Goal: Information Seeking & Learning: Check status

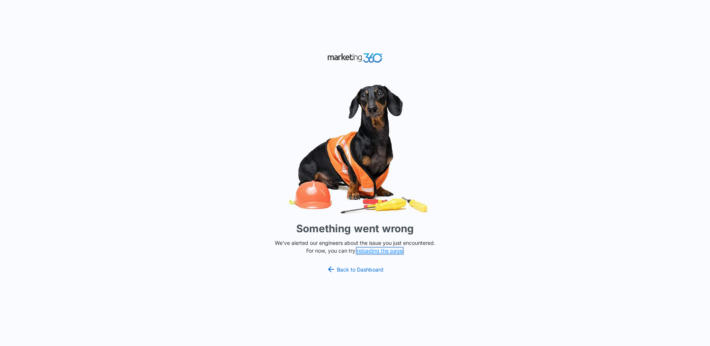
click at [376, 251] on button "reloading the page" at bounding box center [380, 251] width 46 height 6
click at [348, 265] on link "Back to Dashboard" at bounding box center [355, 269] width 57 height 9
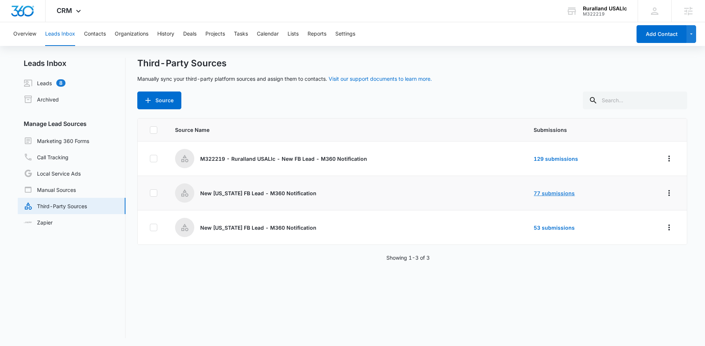
click at [551, 191] on link "77 submissions" at bounding box center [554, 193] width 41 height 6
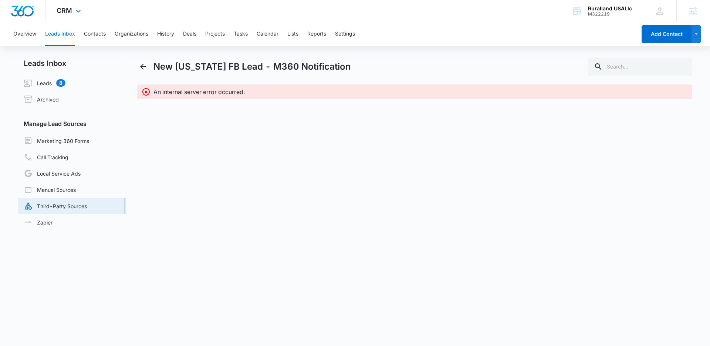
click at [66, 16] on div "CRM Apps Reputation Forms CRM Email Social Payments POS Content Ads Intelligenc…" at bounding box center [70, 11] width 48 height 22
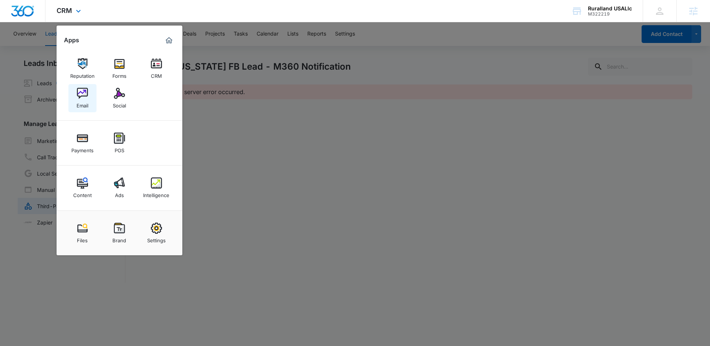
click at [84, 93] on img at bounding box center [82, 93] width 11 height 11
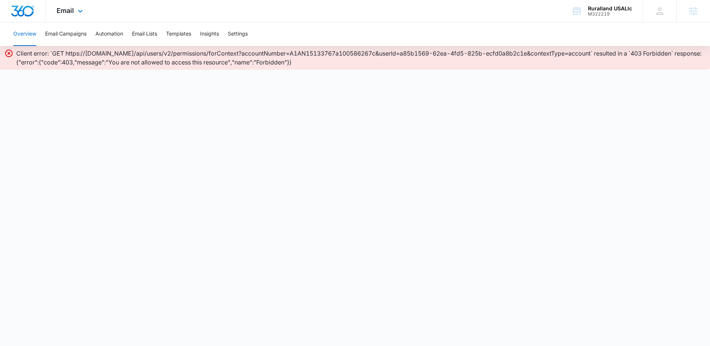
click at [504, 14] on div "Email Apps Reputation Forms CRM Email Social Payments POS Content Ads Intellige…" at bounding box center [355, 11] width 710 height 22
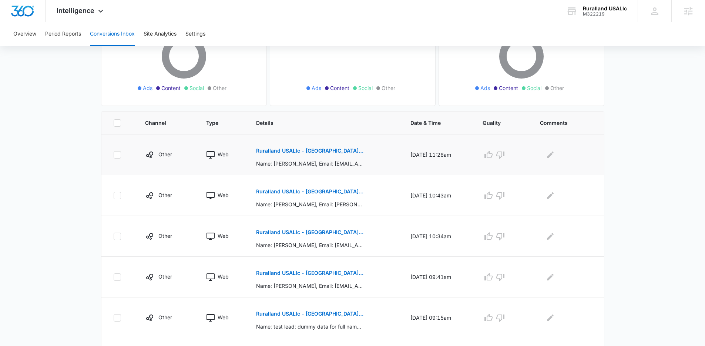
scroll to position [100, 0]
click at [303, 149] on p "Ruralland USALlc - [GEOGRAPHIC_DATA][US_STATE] FB Lead - M360 Notificaion" at bounding box center [310, 149] width 108 height 5
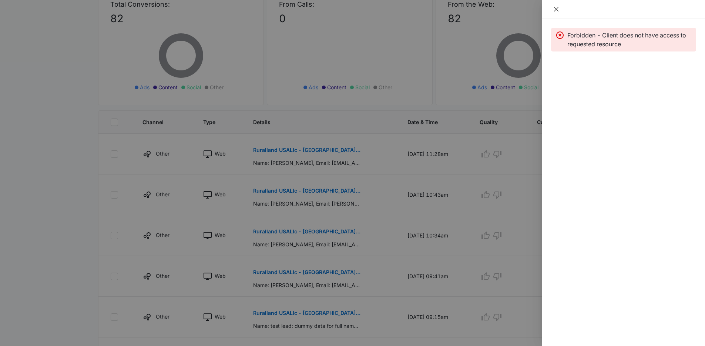
click at [554, 9] on icon "close" at bounding box center [556, 9] width 6 height 6
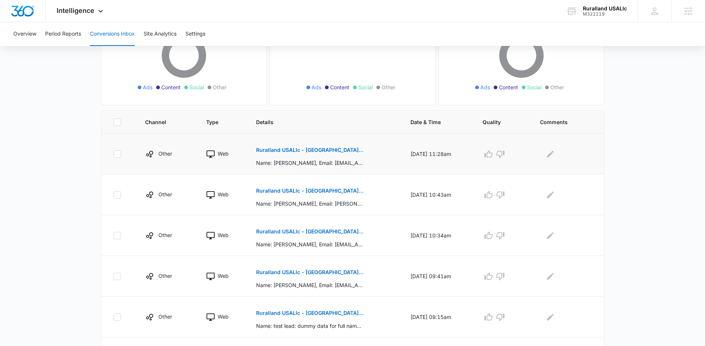
click at [319, 147] on p "Ruralland USALlc - [GEOGRAPHIC_DATA][US_STATE] FB Lead - M360 Notificaion" at bounding box center [310, 149] width 108 height 5
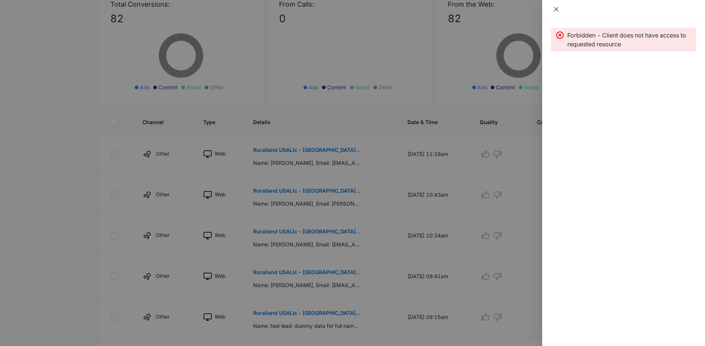
click at [557, 9] on icon "close" at bounding box center [556, 9] width 4 height 4
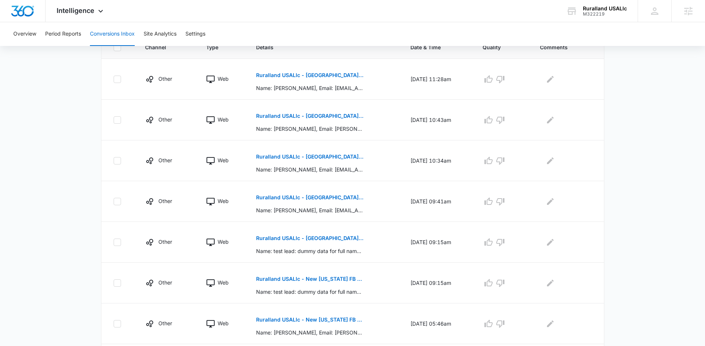
scroll to position [179, 0]
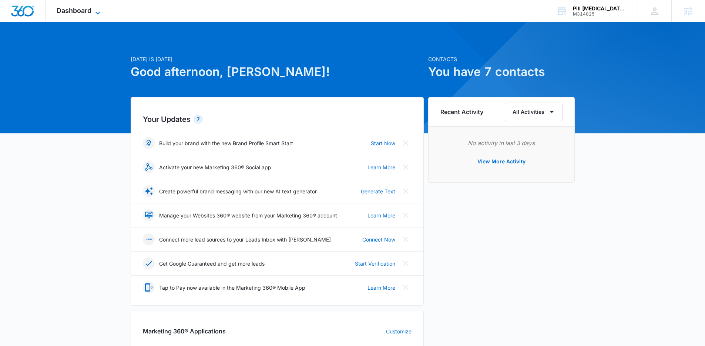
click at [88, 9] on span "Dashboard" at bounding box center [74, 11] width 35 height 8
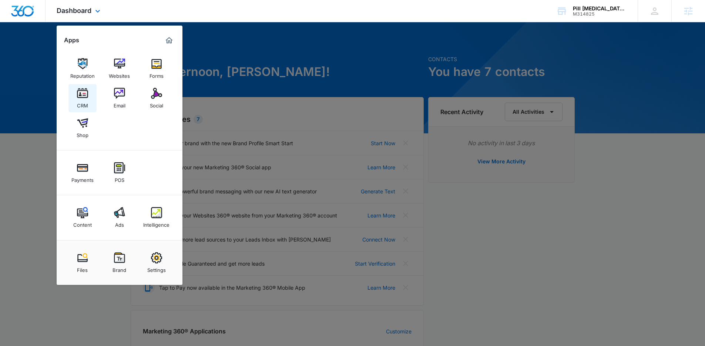
click at [82, 94] on img at bounding box center [82, 93] width 11 height 11
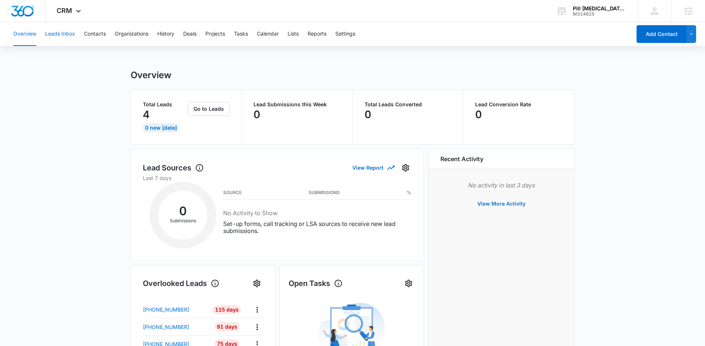
click at [62, 35] on button "Leads Inbox" at bounding box center [60, 34] width 30 height 24
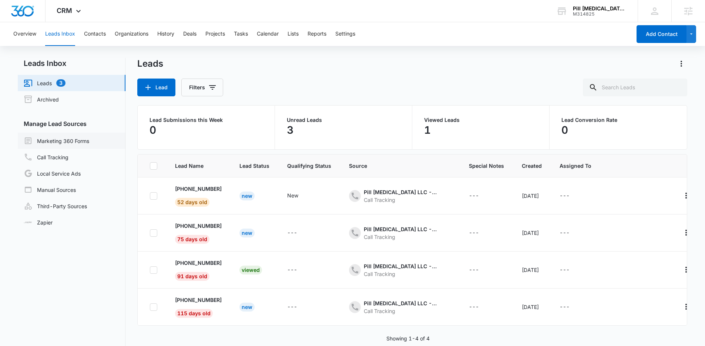
click at [61, 140] on link "Marketing 360 Forms" at bounding box center [56, 140] width 65 height 9
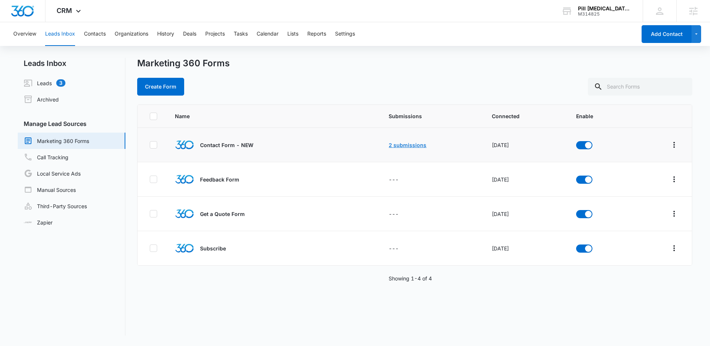
click at [400, 144] on link "2 submissions" at bounding box center [408, 145] width 38 height 6
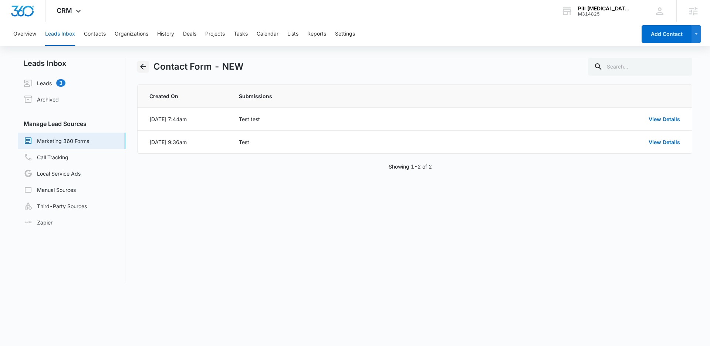
click at [145, 65] on icon "Back" at bounding box center [143, 66] width 9 height 9
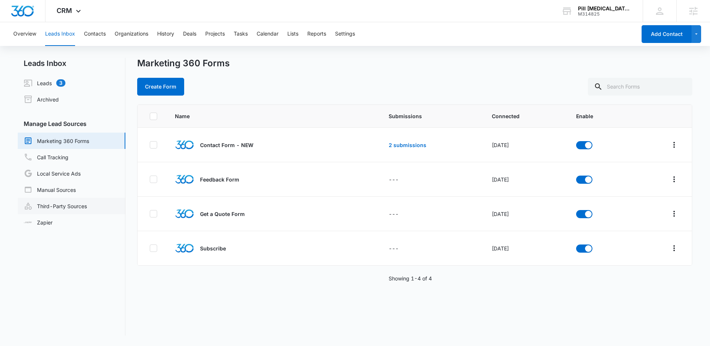
click at [72, 206] on link "Third-Party Sources" at bounding box center [55, 205] width 63 height 9
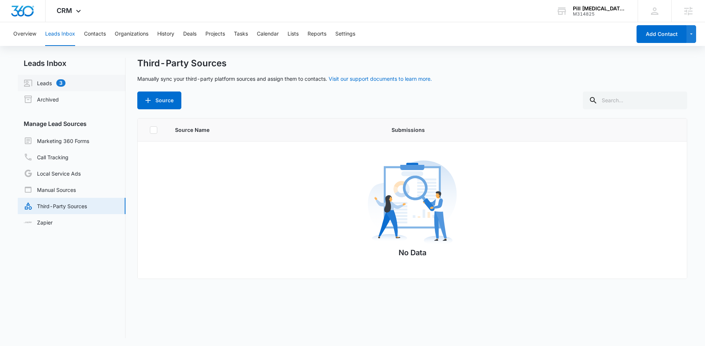
click at [53, 84] on link "Leads 3" at bounding box center [45, 82] width 42 height 9
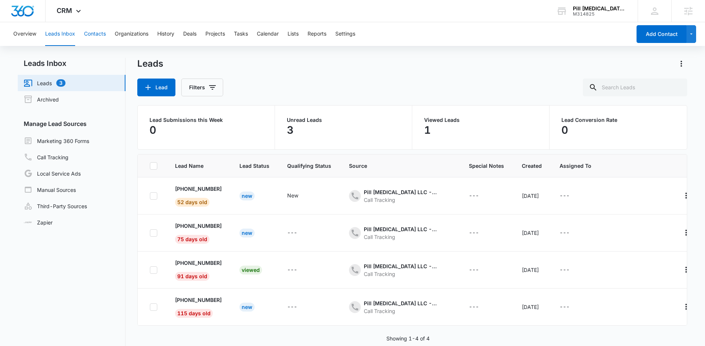
click at [89, 35] on button "Contacts" at bounding box center [95, 34] width 22 height 24
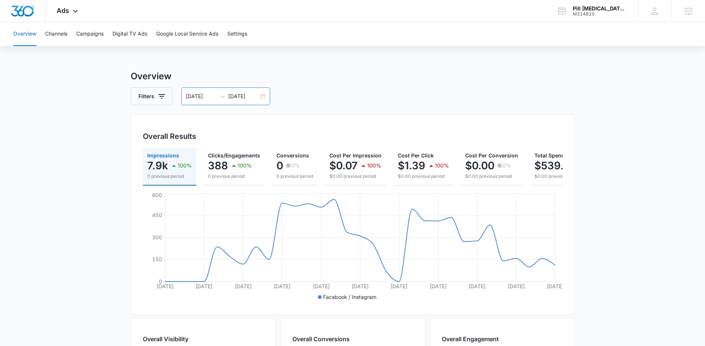
click at [262, 95] on div "08/09/2025 09/08/2025" at bounding box center [225, 96] width 89 height 18
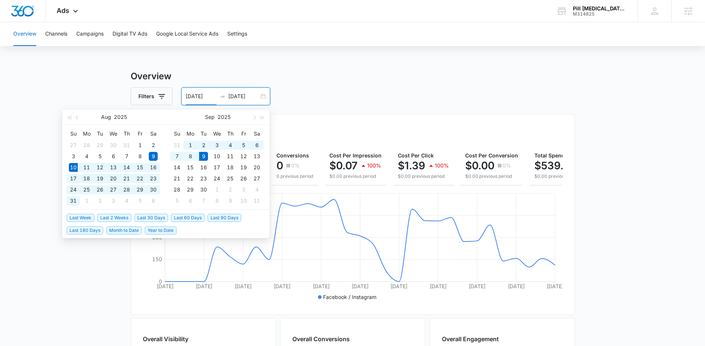
click at [148, 215] on span "Last 30 Days" at bounding box center [151, 218] width 34 height 8
type input "08/10/2025"
type input "09/09/2025"
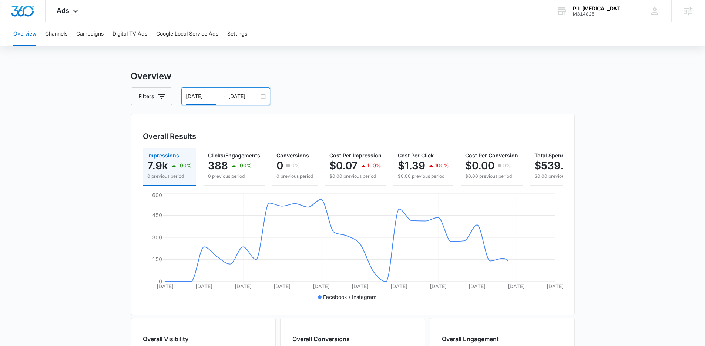
click at [104, 155] on main "Overview Filters 08/10/2025 09/09/2025 Overall Results Impressions 7.9k 100% 0 …" at bounding box center [352, 335] width 705 height 531
click at [89, 38] on button "Campaigns" at bounding box center [89, 34] width 27 height 24
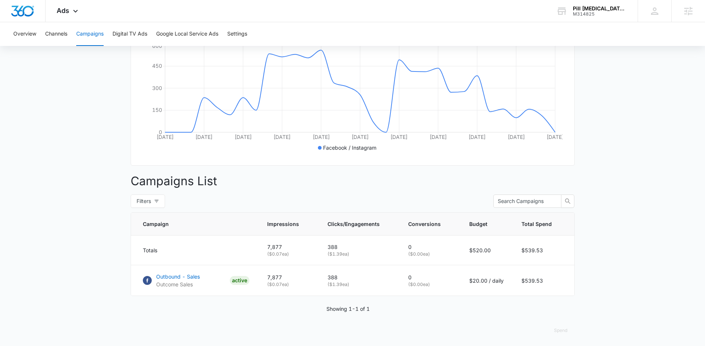
scroll to position [157, 0]
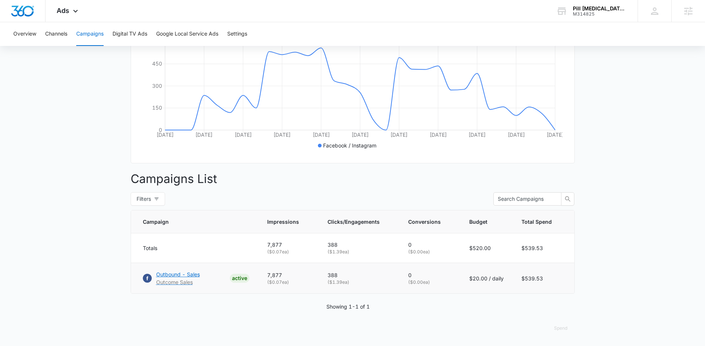
click at [169, 276] on p "Outbound - Sales" at bounding box center [178, 274] width 44 height 8
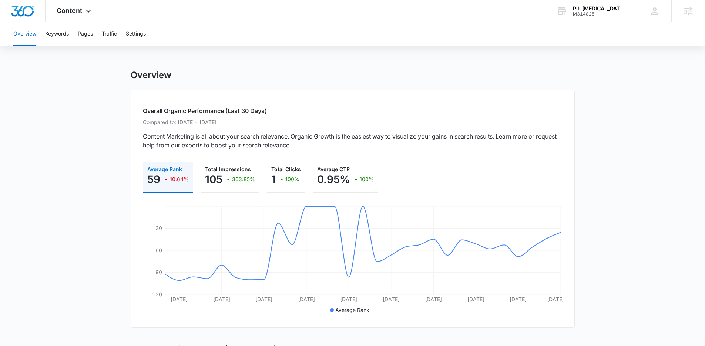
click at [82, 11] on div "Content Apps Reputation Websites Forms CRM Email Social Shop Payments POS Conte…" at bounding box center [75, 11] width 58 height 22
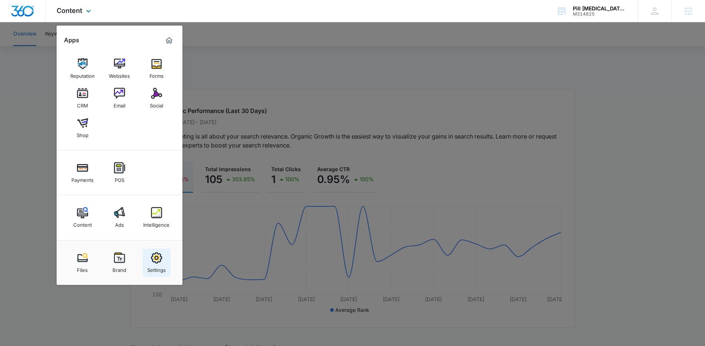
click at [159, 263] on div "Settings" at bounding box center [156, 268] width 19 height 10
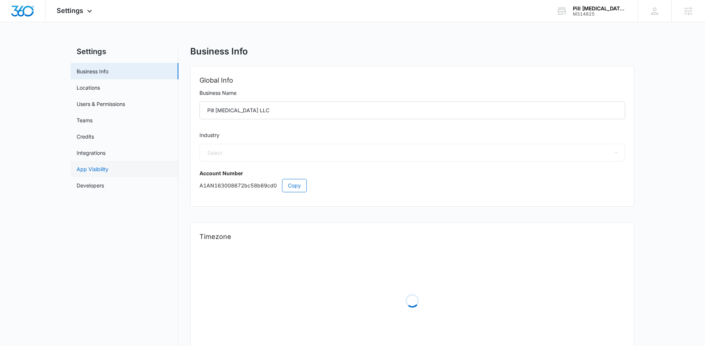
select select "US"
select select "America/[GEOGRAPHIC_DATA]"
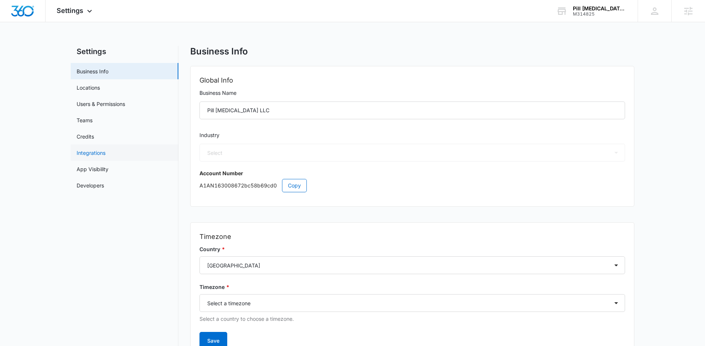
select select "13"
click at [90, 135] on link "Credits" at bounding box center [85, 136] width 17 height 8
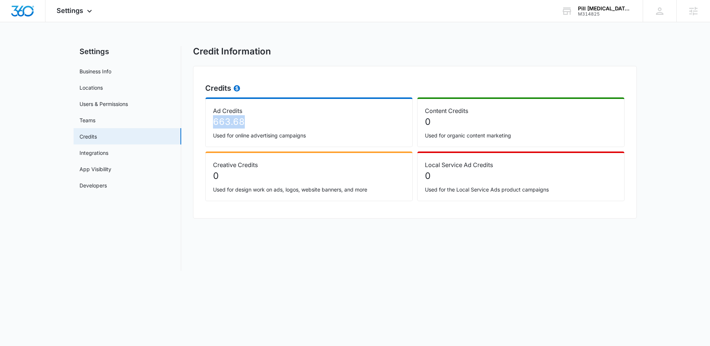
drag, startPoint x: 269, startPoint y: 123, endPoint x: 198, endPoint y: 127, distance: 71.1
click at [198, 127] on div "Credits Ad Credits 663.68 Used for online advertising campaigns Content Credits…" at bounding box center [415, 142] width 444 height 152
click at [220, 123] on p "663.68" at bounding box center [309, 121] width 192 height 13
click at [298, 127] on p "663.68" at bounding box center [309, 121] width 192 height 13
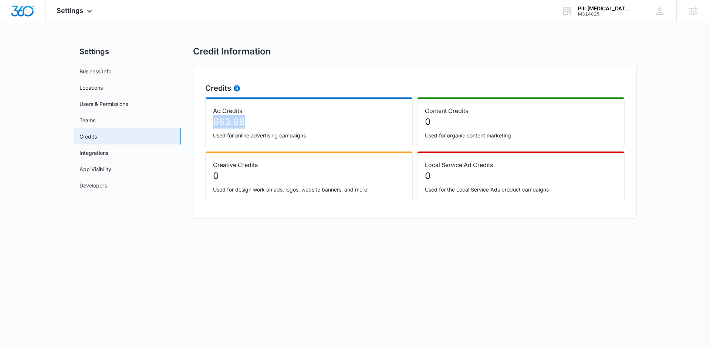
drag, startPoint x: 216, startPoint y: 120, endPoint x: 201, endPoint y: 120, distance: 14.4
click at [201, 120] on div "Credits Ad Credits 663.68 Used for online advertising campaigns Content Credits…" at bounding box center [415, 142] width 444 height 152
click at [270, 122] on p "663.68" at bounding box center [309, 121] width 192 height 13
click at [72, 8] on span "Settings" at bounding box center [70, 11] width 27 height 8
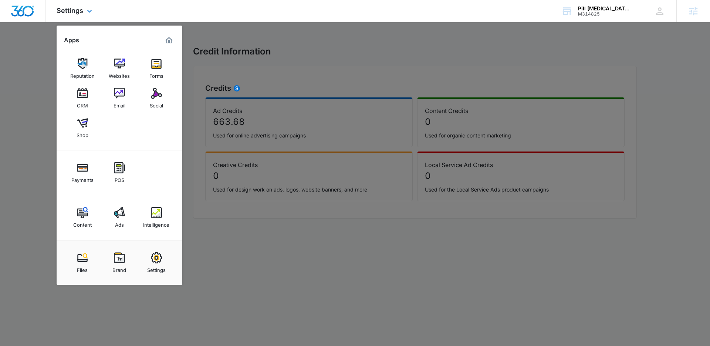
select select "13"
select select "US"
select select "America/Denver"
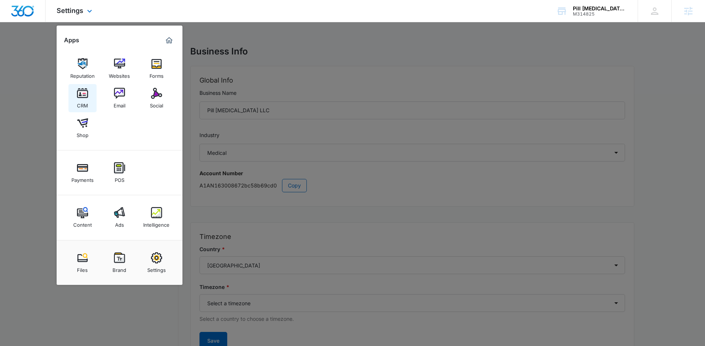
click at [80, 99] on div "CRM" at bounding box center [82, 104] width 11 height 10
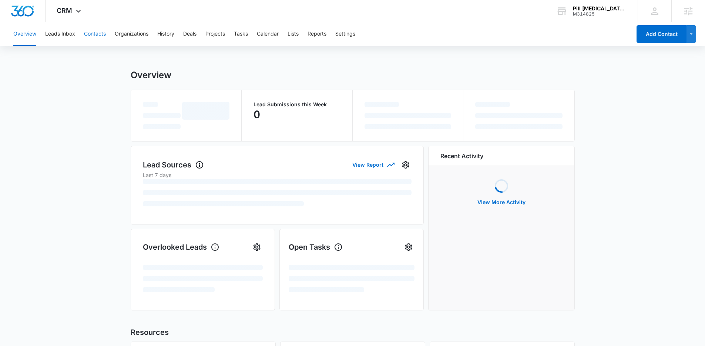
click at [96, 38] on button "Contacts" at bounding box center [95, 34] width 22 height 24
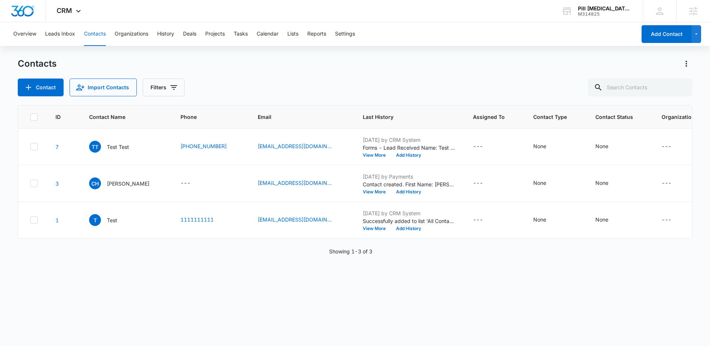
click at [359, 78] on div "Contact Import Contacts Filters" at bounding box center [355, 87] width 675 height 18
click at [362, 83] on div "Contact Import Contacts Filters" at bounding box center [355, 87] width 675 height 18
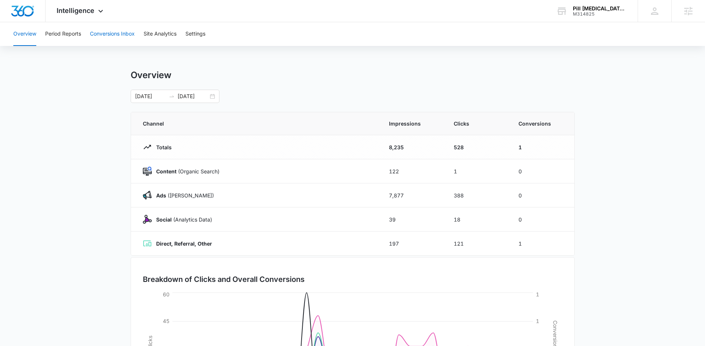
click at [129, 34] on button "Conversions Inbox" at bounding box center [112, 34] width 45 height 24
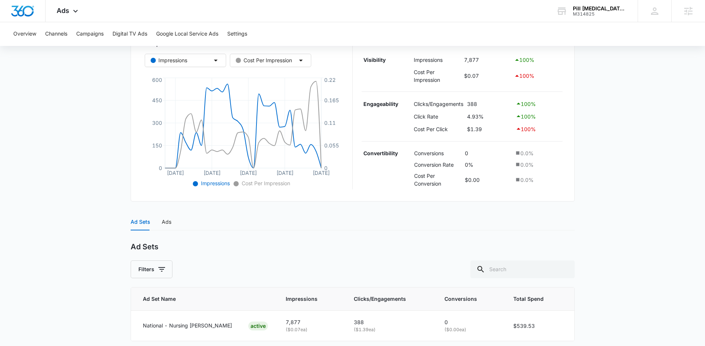
scroll to position [167, 0]
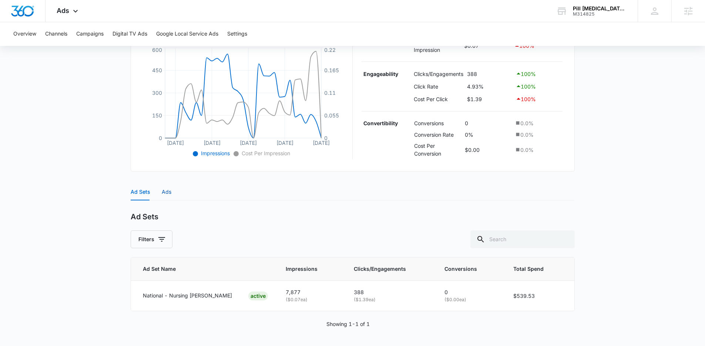
click at [169, 191] on div "Ads" at bounding box center [167, 192] width 10 height 8
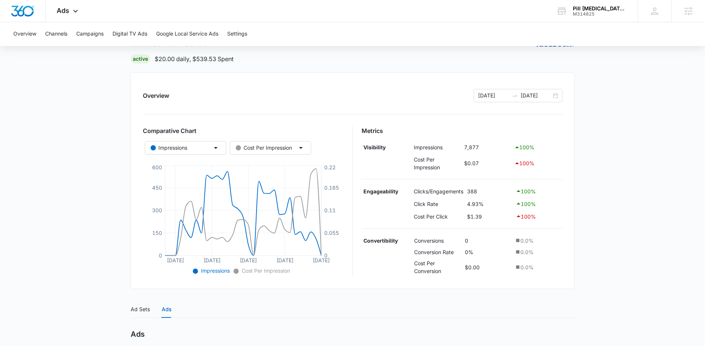
scroll to position [0, 0]
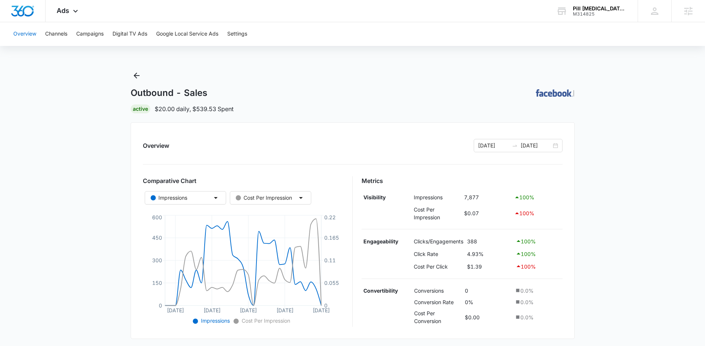
click at [21, 37] on button "Overview" at bounding box center [24, 34] width 23 height 24
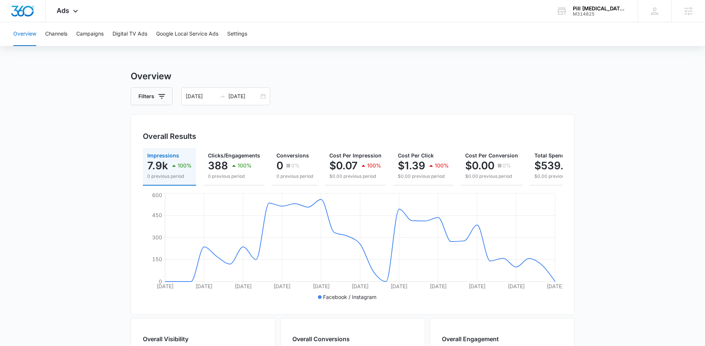
click at [118, 122] on main "Overview Filters [DATE] [DATE] Overall Results Impressions 7.9k 100% 0 previous…" at bounding box center [352, 335] width 705 height 531
click at [264, 97] on div "08/10/2025 09/09/2025" at bounding box center [225, 96] width 89 height 18
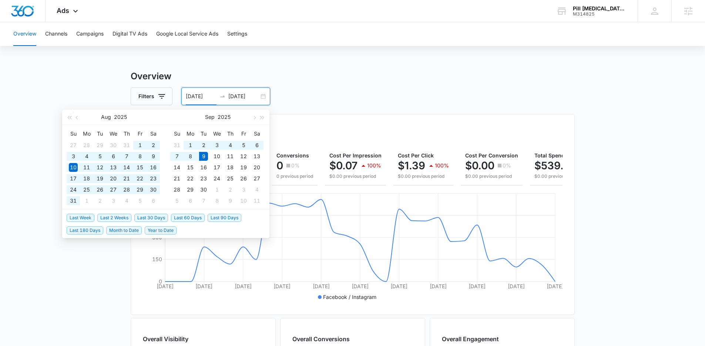
click at [173, 215] on span "Last 60 Days" at bounding box center [188, 218] width 34 height 8
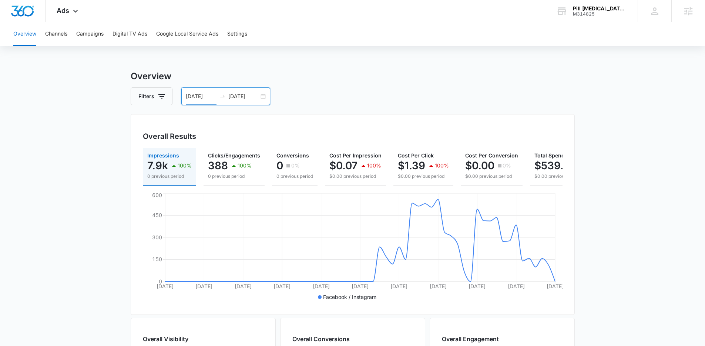
click at [261, 96] on div "07/11/2025 09/09/2025" at bounding box center [225, 96] width 89 height 18
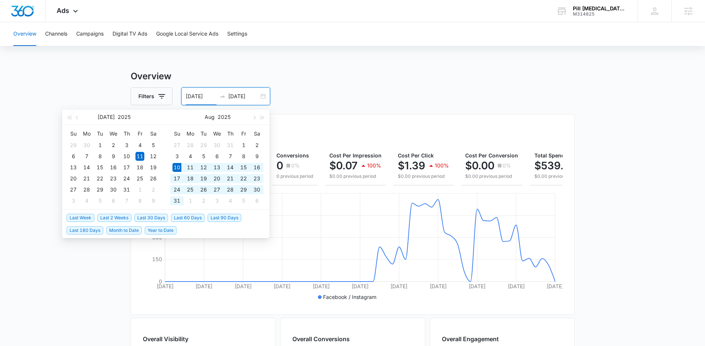
click at [149, 216] on span "Last 30 Days" at bounding box center [151, 218] width 34 height 8
type input "[DATE]"
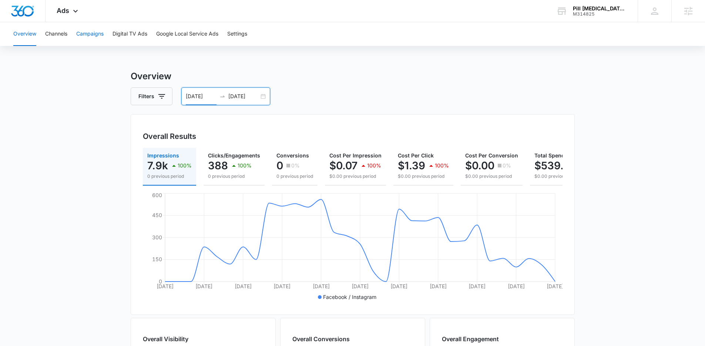
click at [88, 36] on button "Campaigns" at bounding box center [89, 34] width 27 height 24
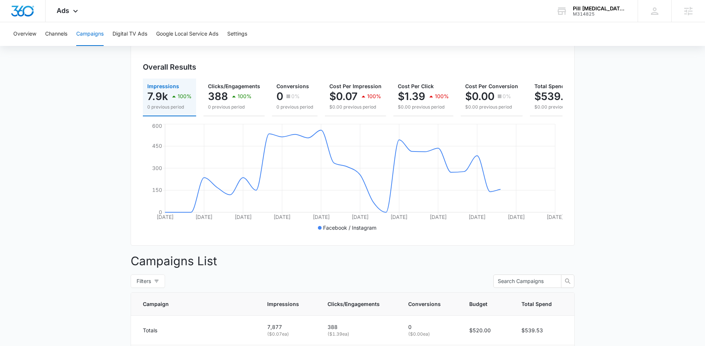
scroll to position [65, 0]
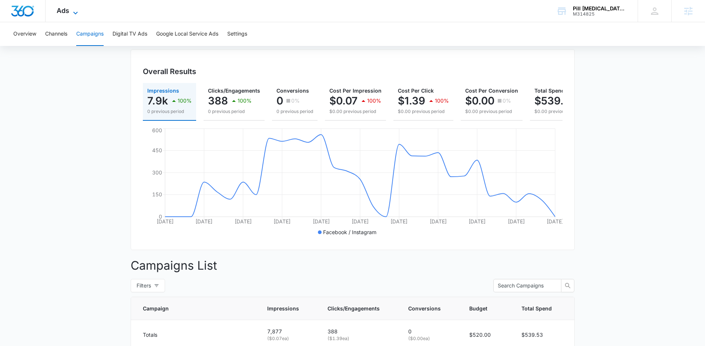
click at [66, 11] on span "Ads" at bounding box center [63, 11] width 13 height 8
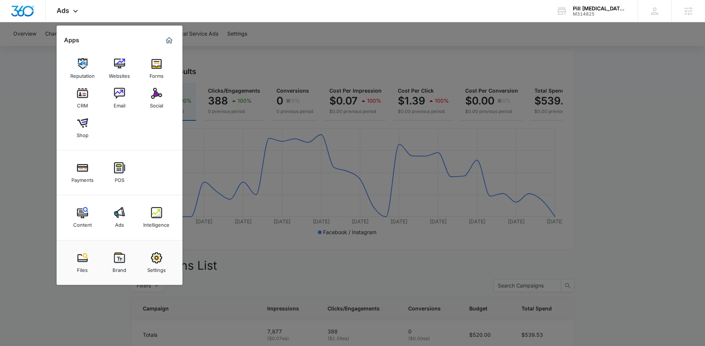
click at [24, 117] on div at bounding box center [352, 173] width 705 height 346
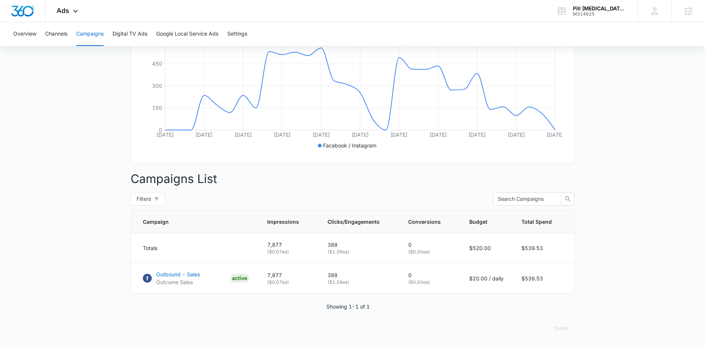
scroll to position [157, 0]
click at [172, 276] on p "Outbound - Sales" at bounding box center [178, 274] width 44 height 8
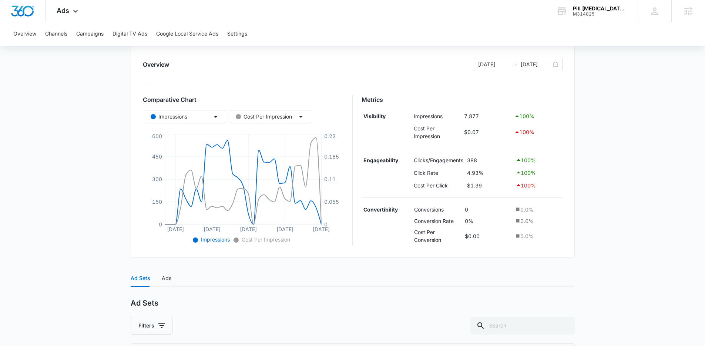
scroll to position [111, 0]
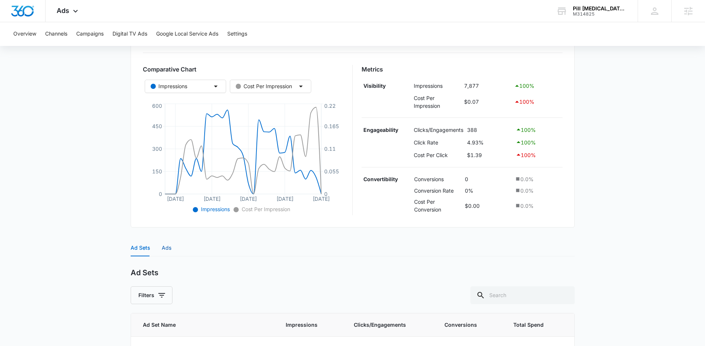
click at [164, 248] on div "Ads" at bounding box center [167, 247] width 10 height 8
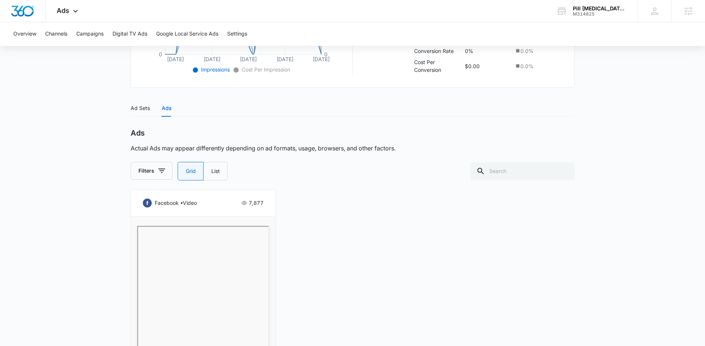
scroll to position [131, 0]
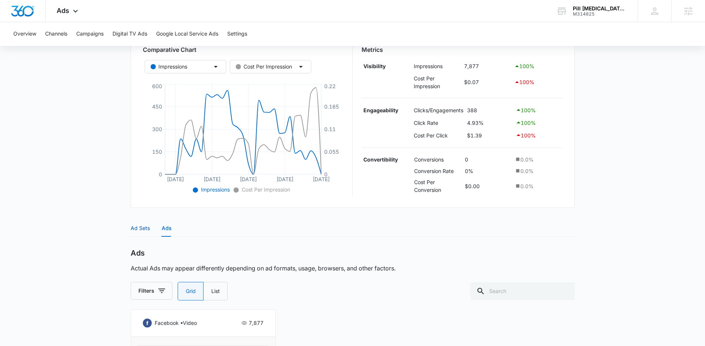
click at [146, 227] on div "Ad Sets" at bounding box center [140, 228] width 19 height 8
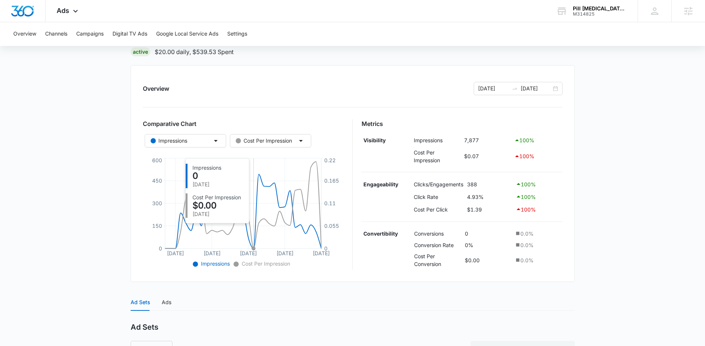
scroll to position [53, 0]
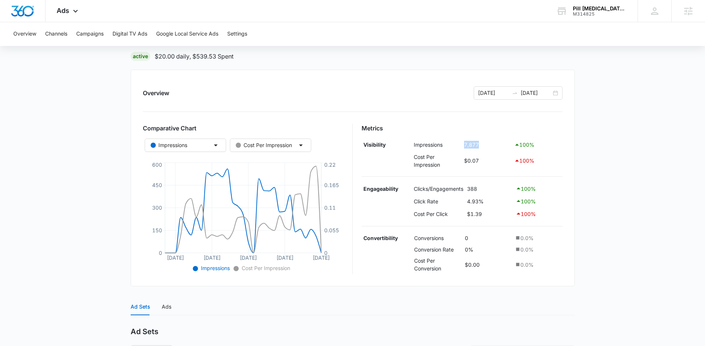
drag, startPoint x: 487, startPoint y: 144, endPoint x: 458, endPoint y: 146, distance: 29.3
click at [458, 146] on tr "Visibility Impressions 7,877 100 %" at bounding box center [462, 144] width 201 height 13
click at [469, 188] on td "388" at bounding box center [489, 188] width 48 height 13
click at [475, 204] on td "4.93%" at bounding box center [489, 201] width 48 height 13
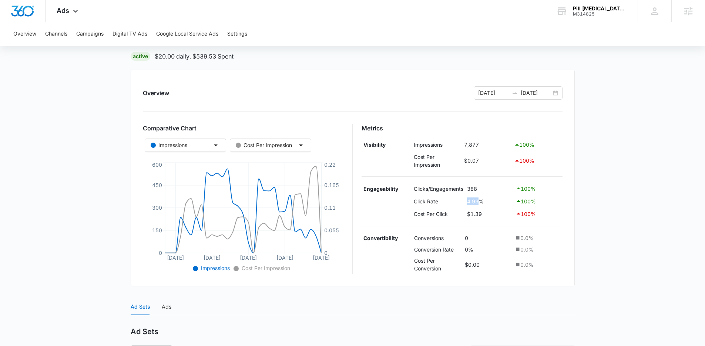
click at [475, 204] on td "4.93%" at bounding box center [489, 201] width 48 height 13
drag, startPoint x: 472, startPoint y: 238, endPoint x: 411, endPoint y: 236, distance: 60.3
click at [411, 236] on tr "Convertibility Conversions 0 0.0 %" at bounding box center [462, 237] width 201 height 11
click at [588, 221] on main "Outbound - Sales | Active $20.00 daily , $539.53 Spent Overview [DATE] [DATE] C…" at bounding box center [352, 238] width 705 height 443
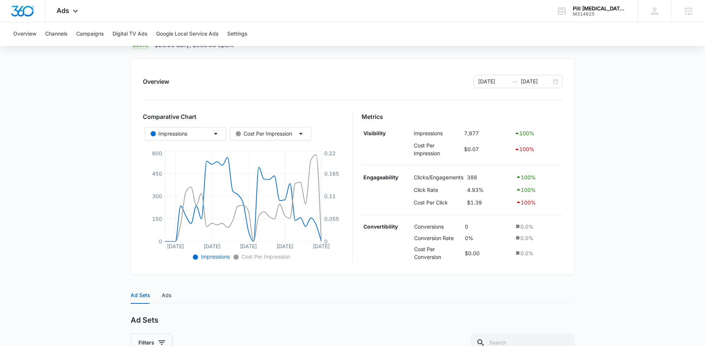
scroll to position [65, 0]
drag, startPoint x: 483, startPoint y: 175, endPoint x: 419, endPoint y: 177, distance: 64.0
click at [420, 177] on tr "Engageability Clicks/Engagements 388 100 %" at bounding box center [462, 175] width 201 height 13
click at [419, 177] on td "Clicks/Engagements" at bounding box center [438, 175] width 53 height 13
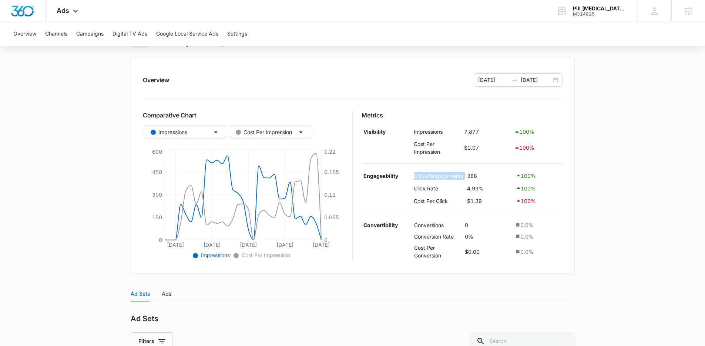
click at [419, 177] on td "Clicks/Engagements" at bounding box center [438, 175] width 53 height 13
click at [468, 175] on td "388" at bounding box center [489, 175] width 48 height 13
click at [572, 185] on div "Overview [DATE] [DATE] Comparative Chart Impressions Cost Per Impression [DATE]…" at bounding box center [353, 165] width 444 height 216
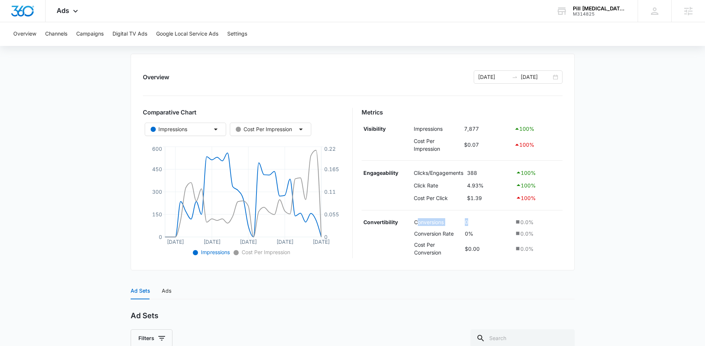
drag, startPoint x: 486, startPoint y: 221, endPoint x: 418, endPoint y: 224, distance: 68.5
click at [418, 224] on tr "Convertibility Conversions 0 0.0 %" at bounding box center [462, 221] width 201 height 11
click at [417, 224] on td "Conversions" at bounding box center [437, 221] width 51 height 11
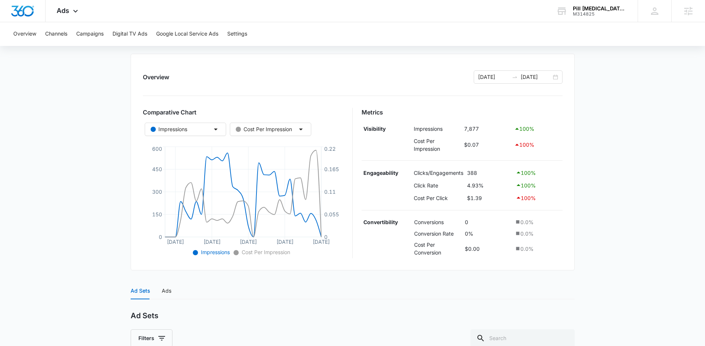
click at [572, 218] on div "Overview [DATE] [DATE] Comparative Chart Impressions Cost Per Impression [DATE]…" at bounding box center [353, 162] width 444 height 216
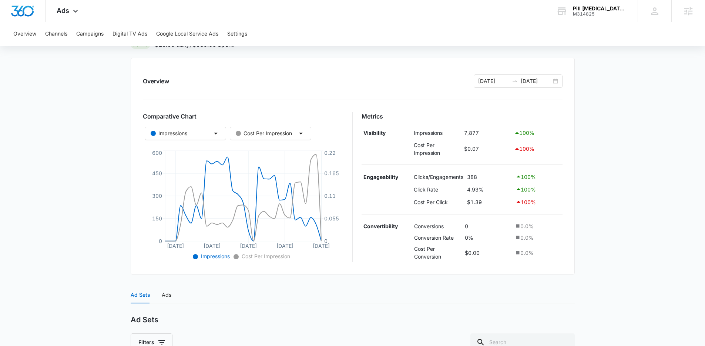
scroll to position [58, 0]
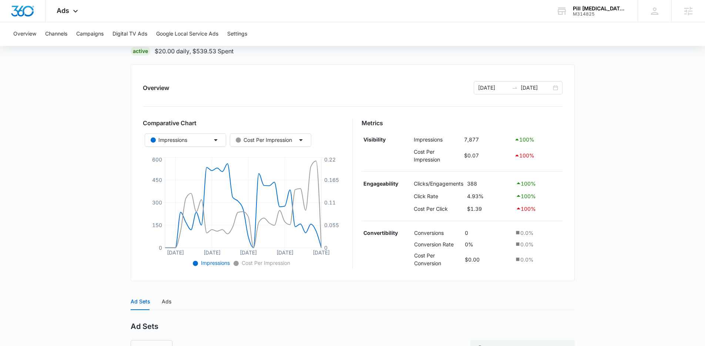
click at [106, 72] on main "Outbound - Sales | Active $20.00 daily , $539.53 Spent Overview [DATE] [DATE] C…" at bounding box center [352, 233] width 705 height 443
click at [124, 131] on main "Outbound - Sales | Active $20.00 daily , $539.53 Spent Overview [DATE] [DATE] C…" at bounding box center [352, 233] width 705 height 443
click at [68, 98] on main "Outbound - Sales | Active $20.00 daily , $539.53 Spent Overview [DATE] [DATE] C…" at bounding box center [352, 233] width 705 height 443
click at [61, 112] on main "Outbound - Sales | Active $20.00 daily , $539.53 Spent Overview [DATE] [DATE] C…" at bounding box center [352, 233] width 705 height 443
click at [32, 35] on button "Overview" at bounding box center [24, 34] width 23 height 24
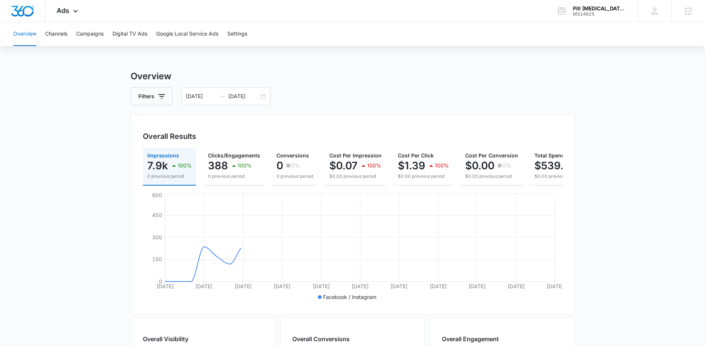
click at [91, 127] on main "Overview Filters [DATE] [DATE] Overall Results Impressions 7.9k 100% 0 previous…" at bounding box center [352, 335] width 705 height 531
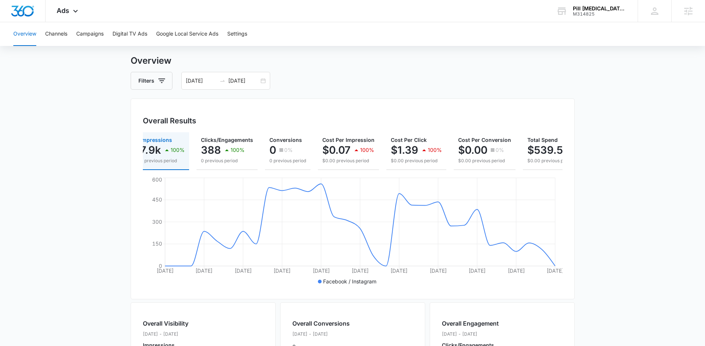
scroll to position [0, 4]
click at [124, 173] on main "Overview Filters [DATE] [DATE] Overall Results Impressions 7.9k 100% 0 previous…" at bounding box center [352, 319] width 705 height 531
click at [88, 111] on main "Overview Filters [DATE] [DATE] Overall Results Impressions 7.9k 100% 0 previous…" at bounding box center [352, 319] width 705 height 531
